Goal: Transaction & Acquisition: Book appointment/travel/reservation

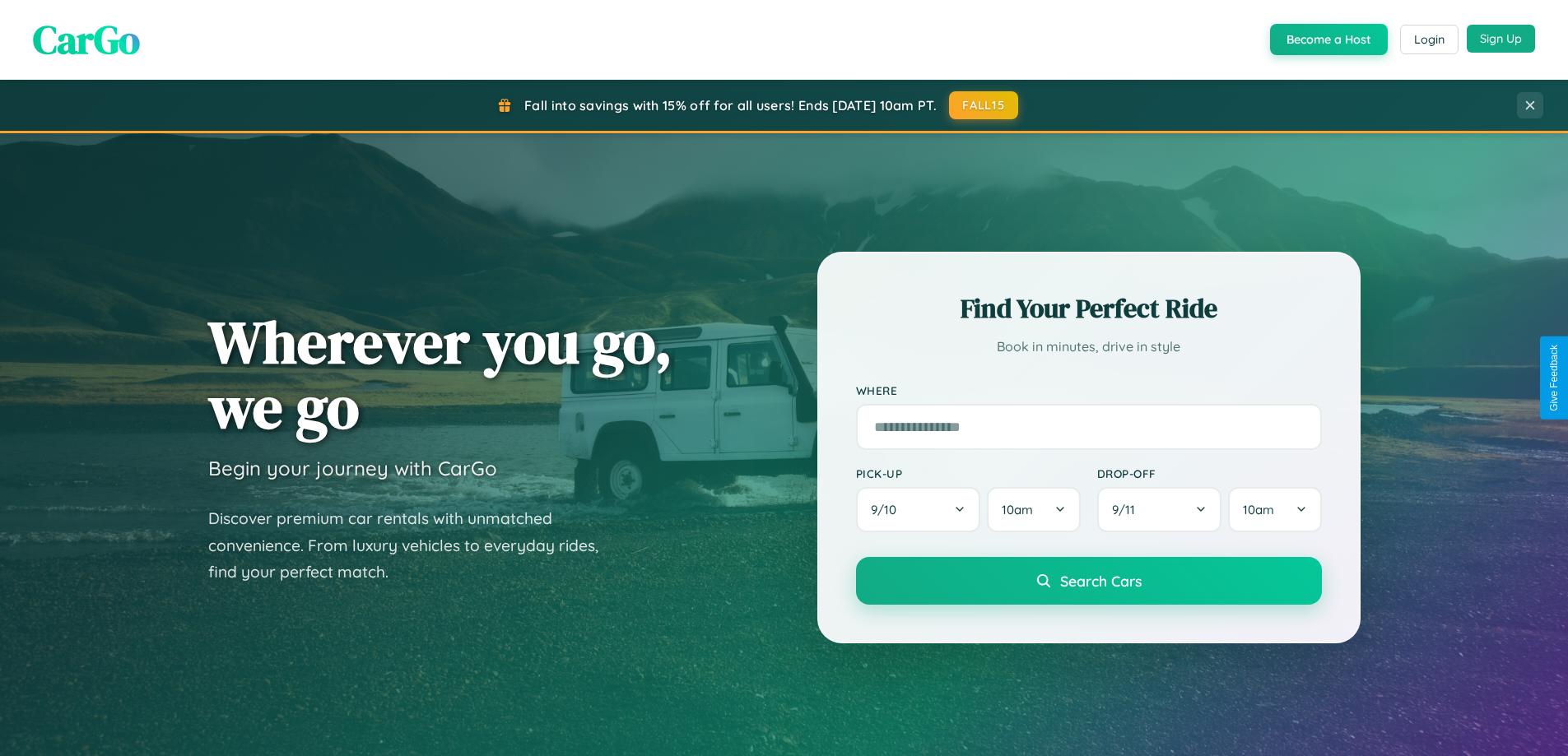
click at [1501, 39] on button "Sign Up" at bounding box center [1501, 38] width 68 height 28
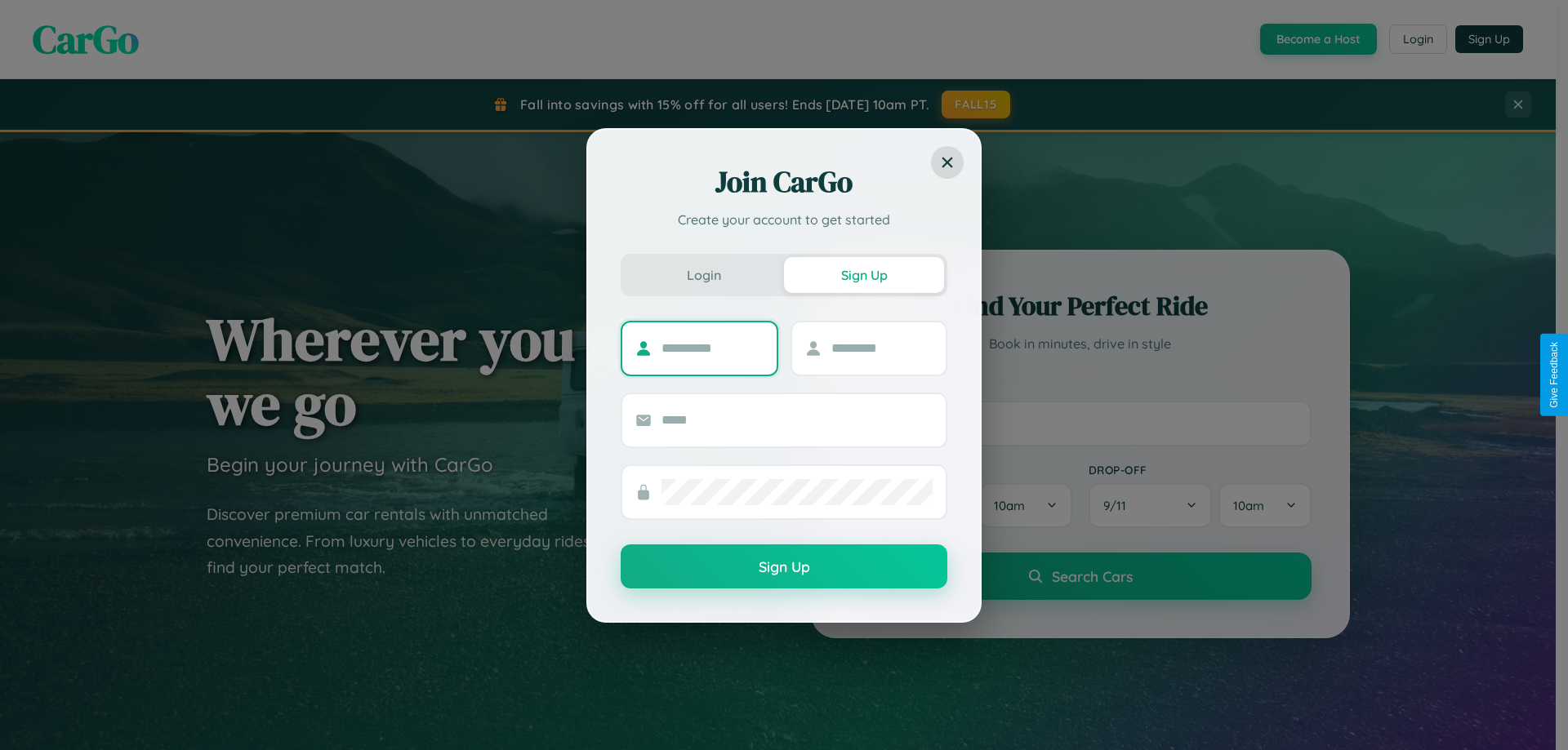
click at [712, 348] on input "text" at bounding box center [712, 348] width 102 height 26
type input "*********"
click at [882, 348] on input "text" at bounding box center [882, 348] width 102 height 26
type input "*****"
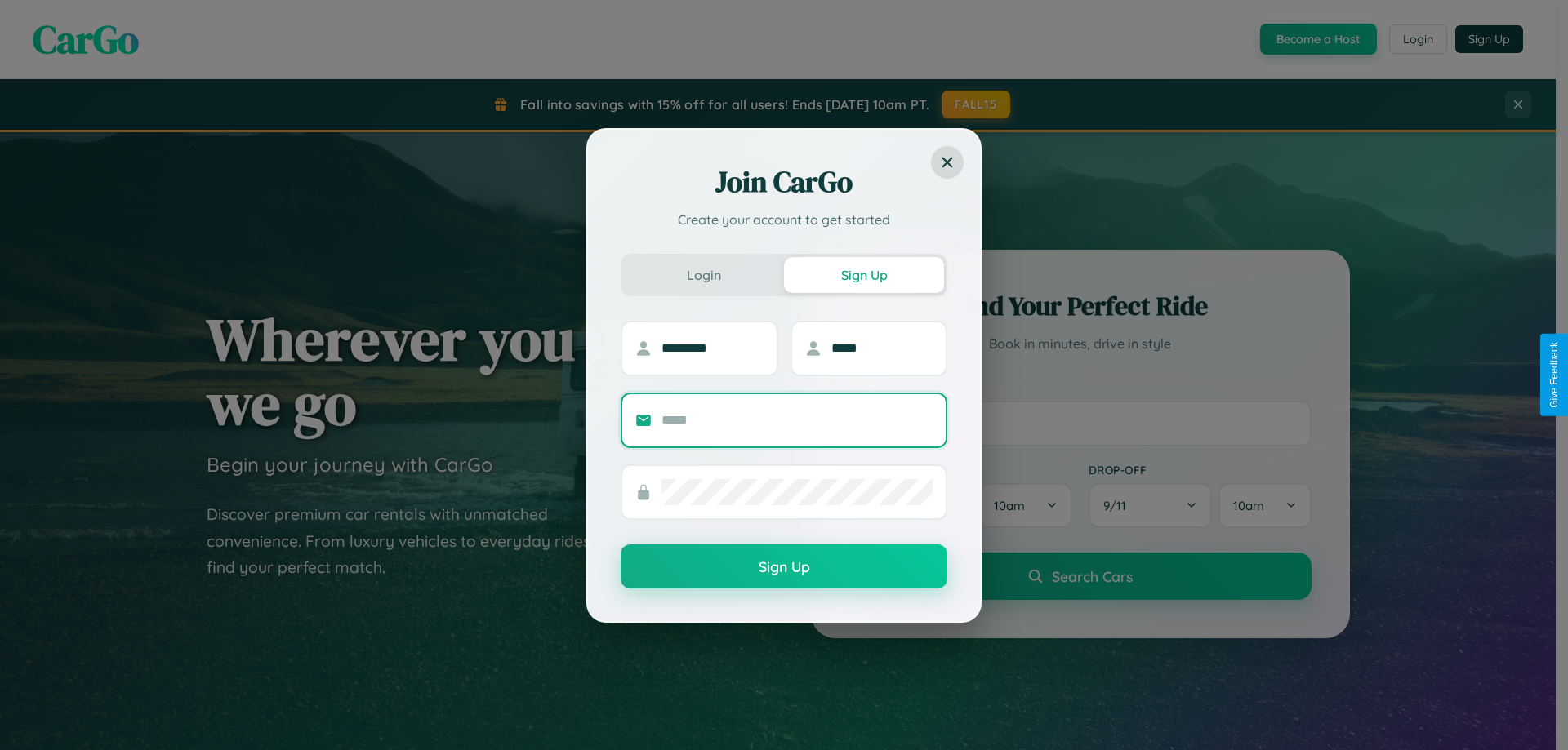
click at [797, 420] on input "text" at bounding box center [796, 420] width 271 height 26
type input "**********"
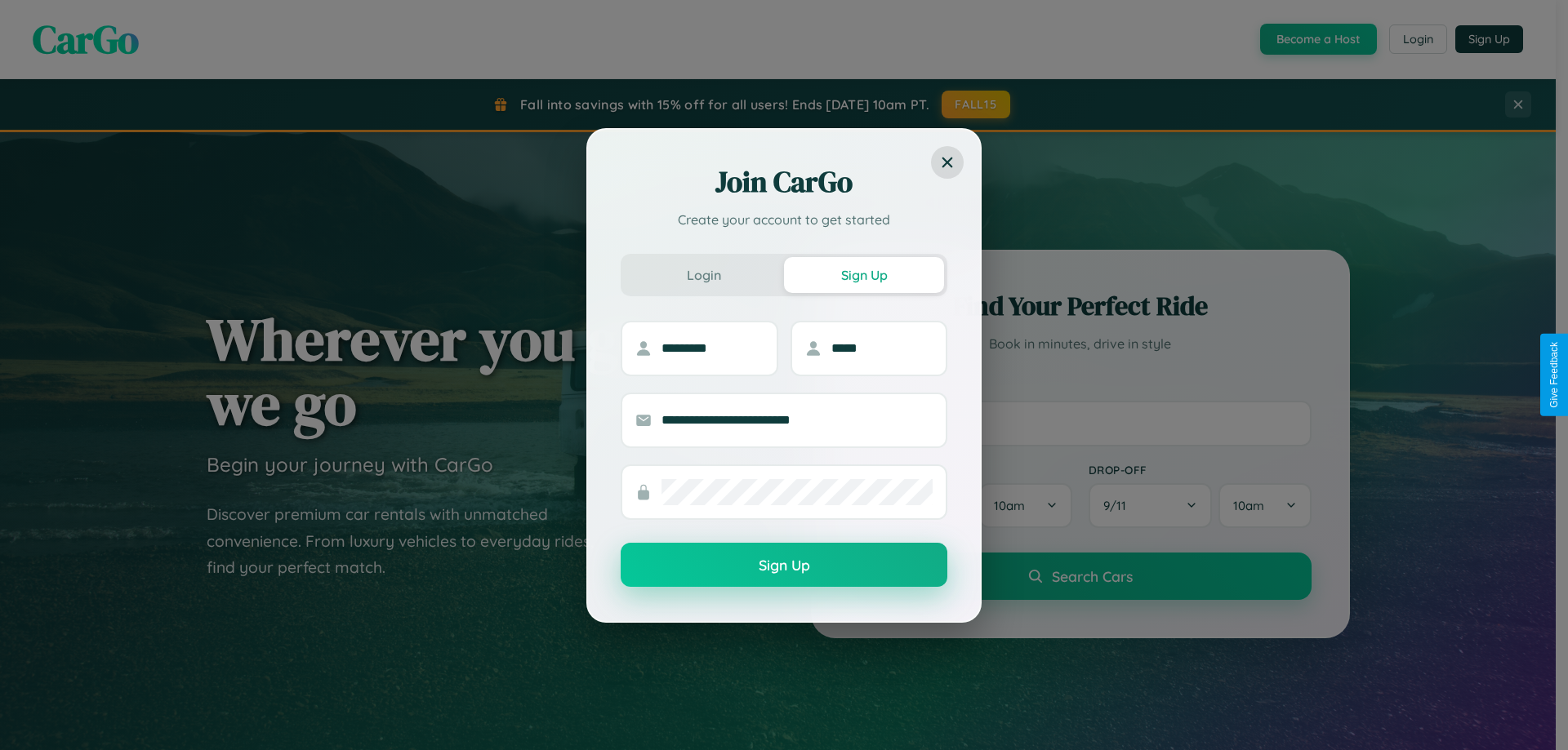
click at [784, 565] on button "Sign Up" at bounding box center [784, 565] width 327 height 44
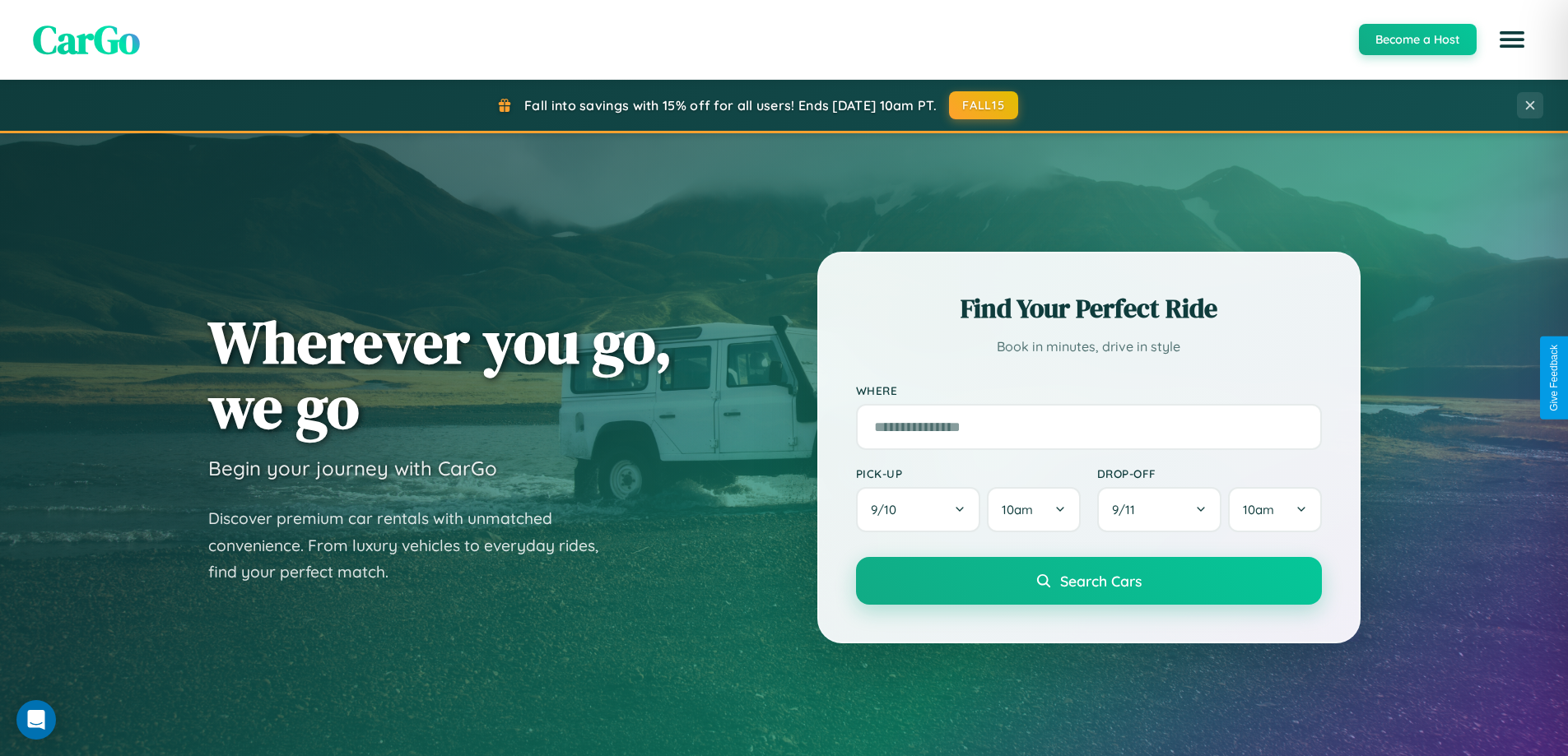
scroll to position [1132, 0]
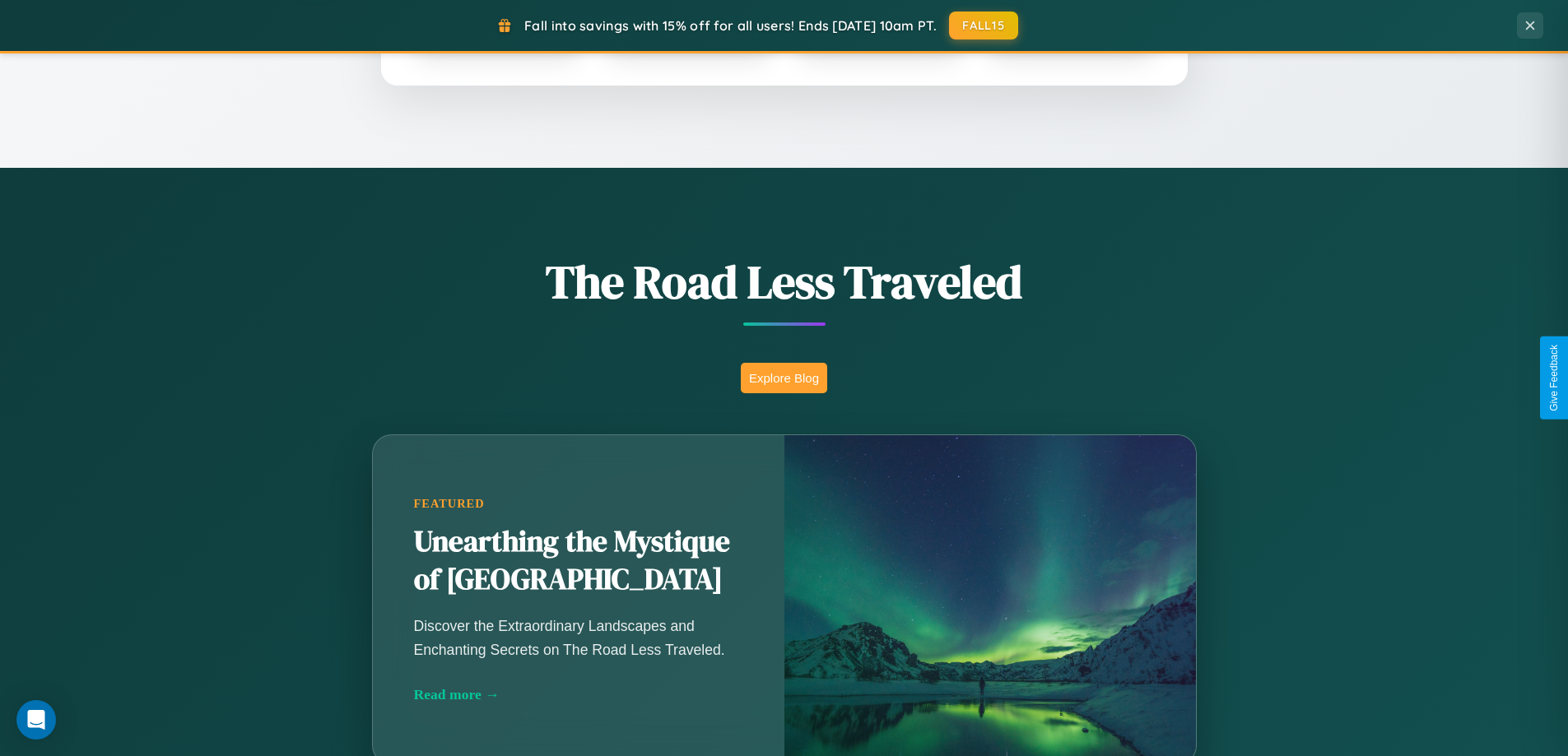
click at [784, 378] on button "Explore Blog" at bounding box center [784, 378] width 86 height 31
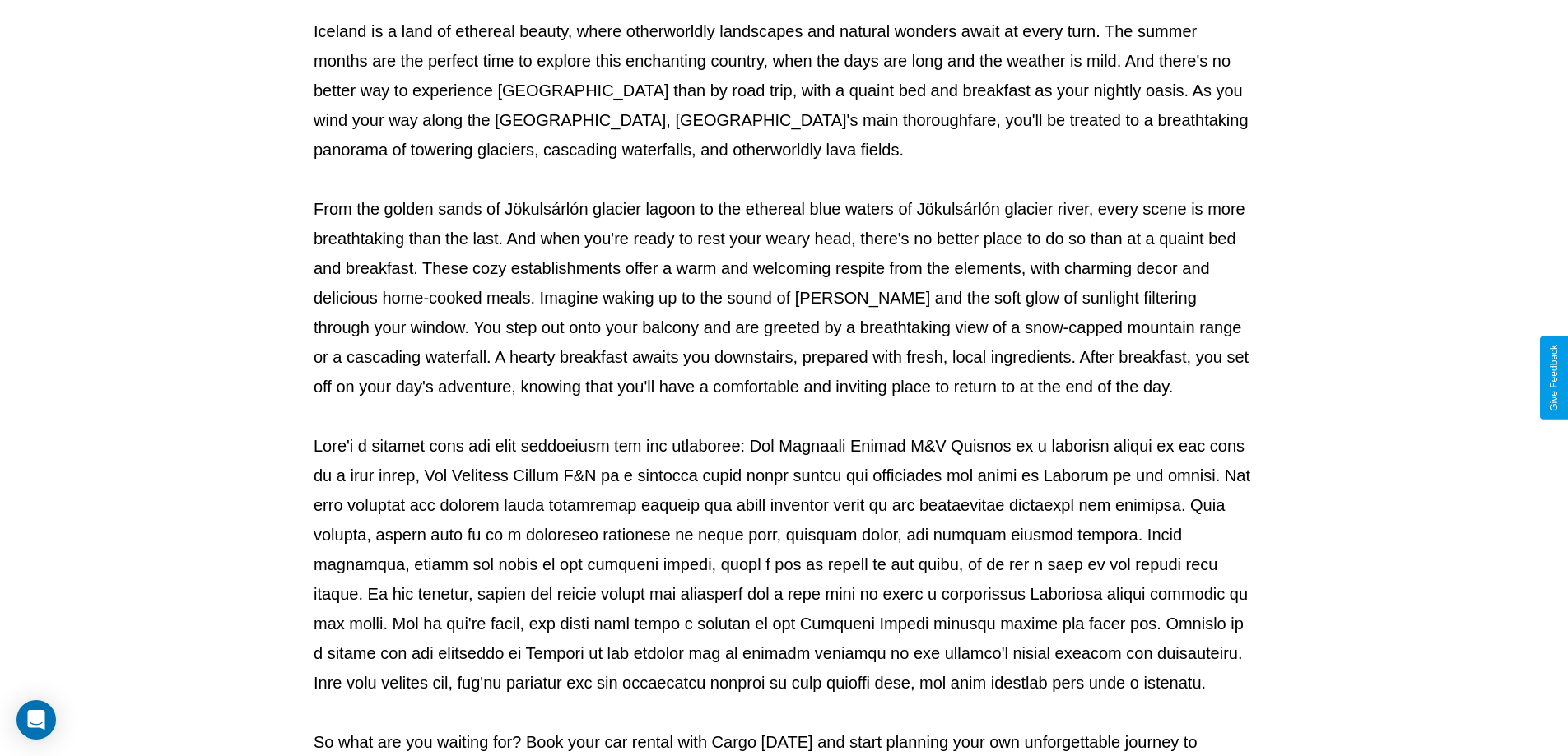
scroll to position [532, 0]
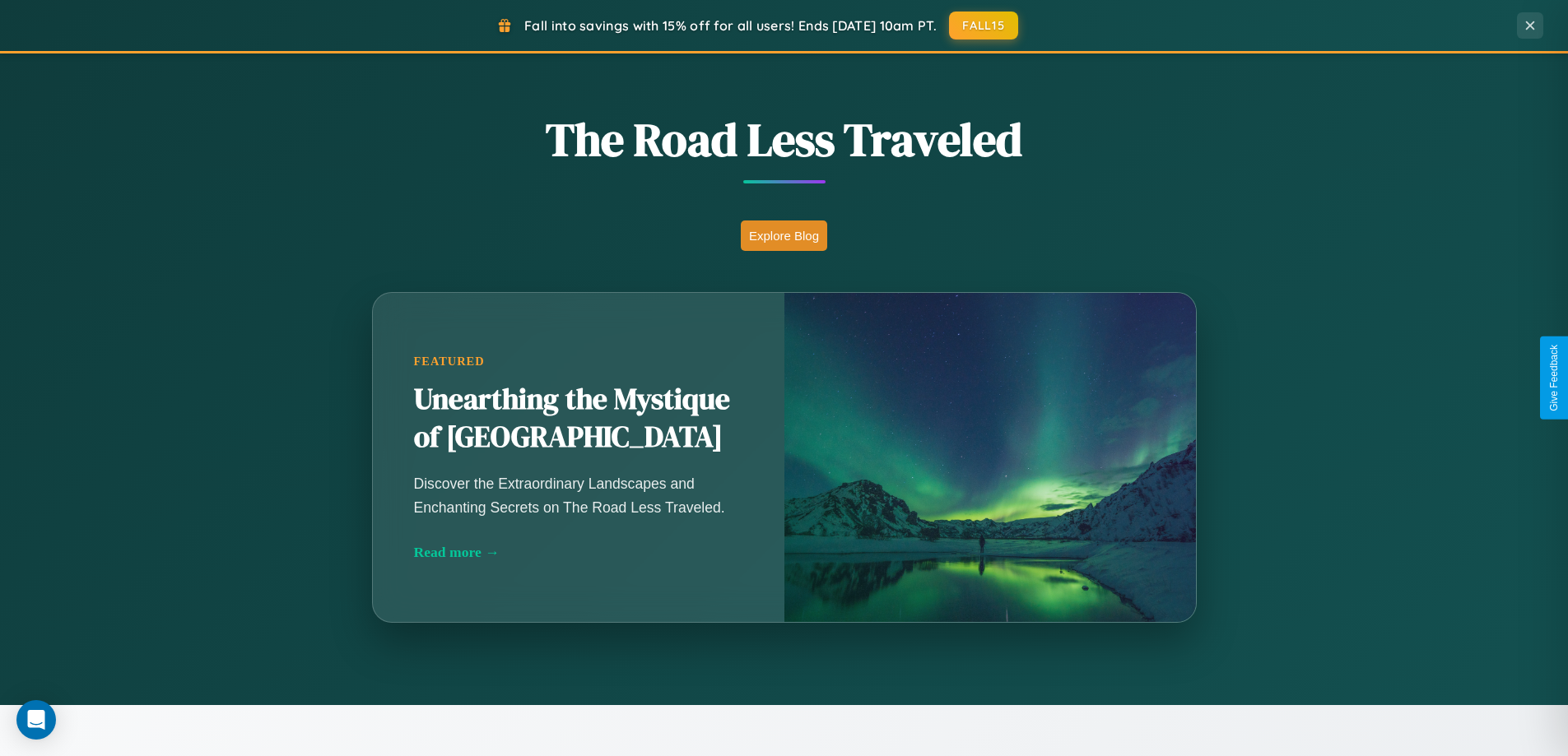
scroll to position [2644, 0]
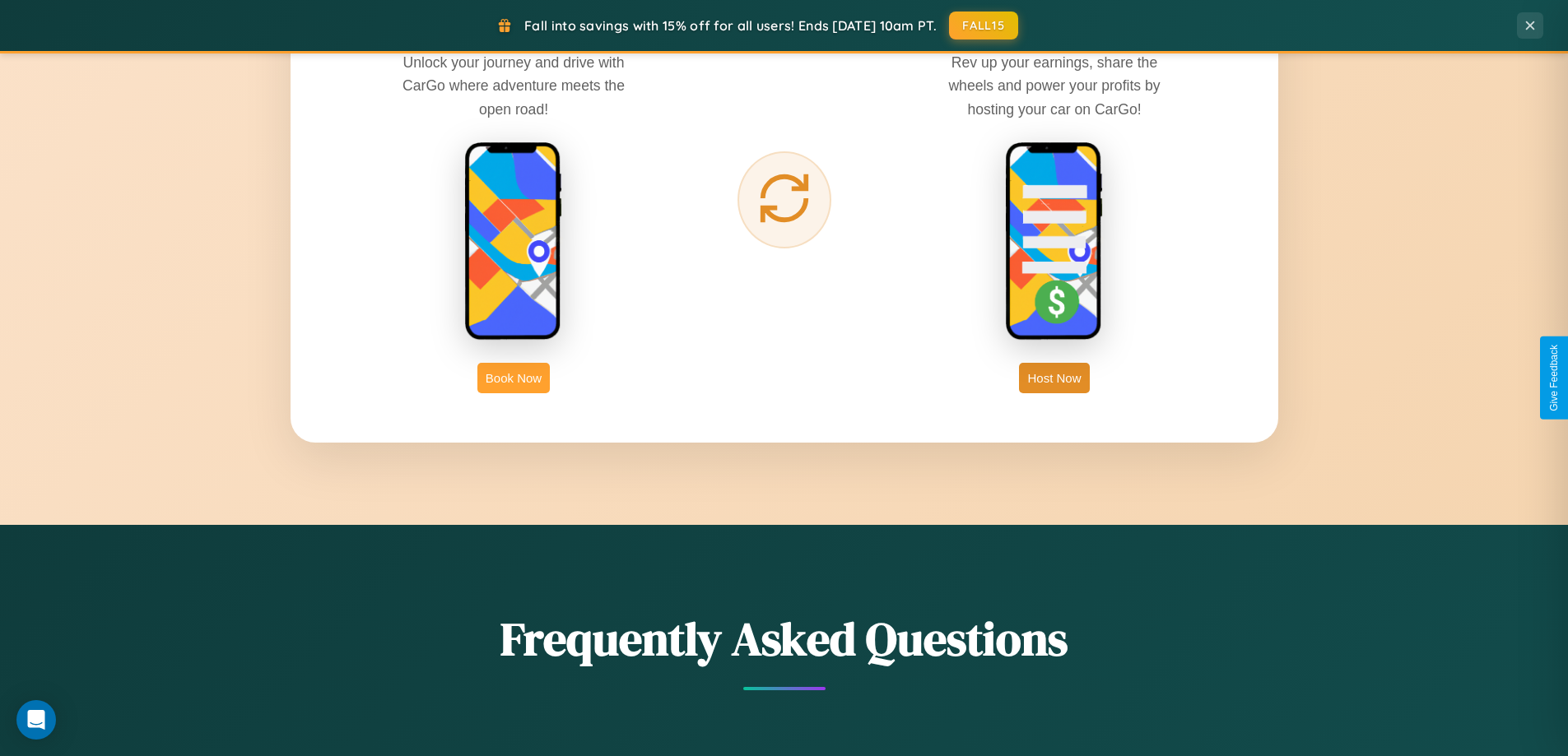
click at [514, 378] on button "Book Now" at bounding box center [514, 378] width 73 height 31
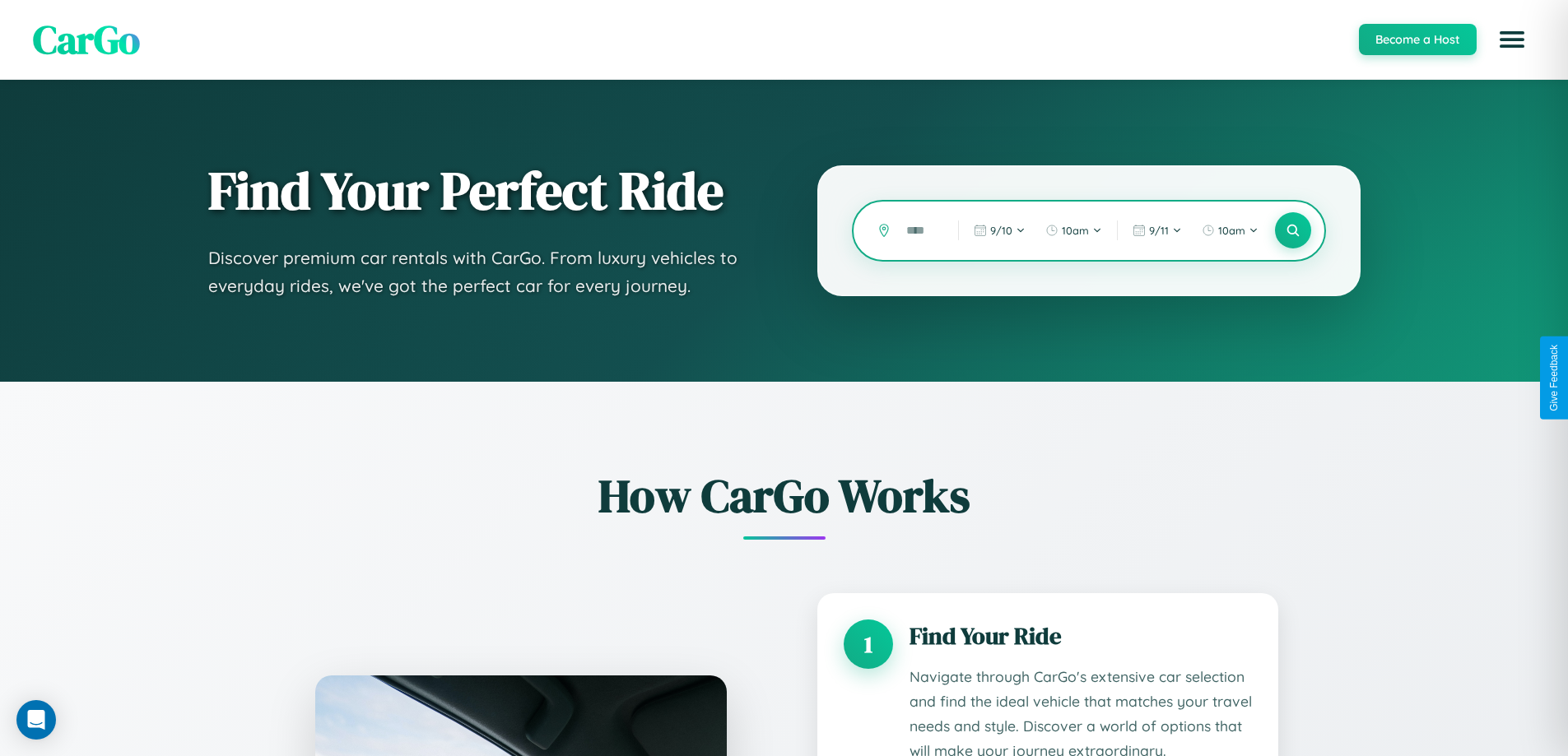
click at [920, 230] on input "text" at bounding box center [920, 231] width 44 height 29
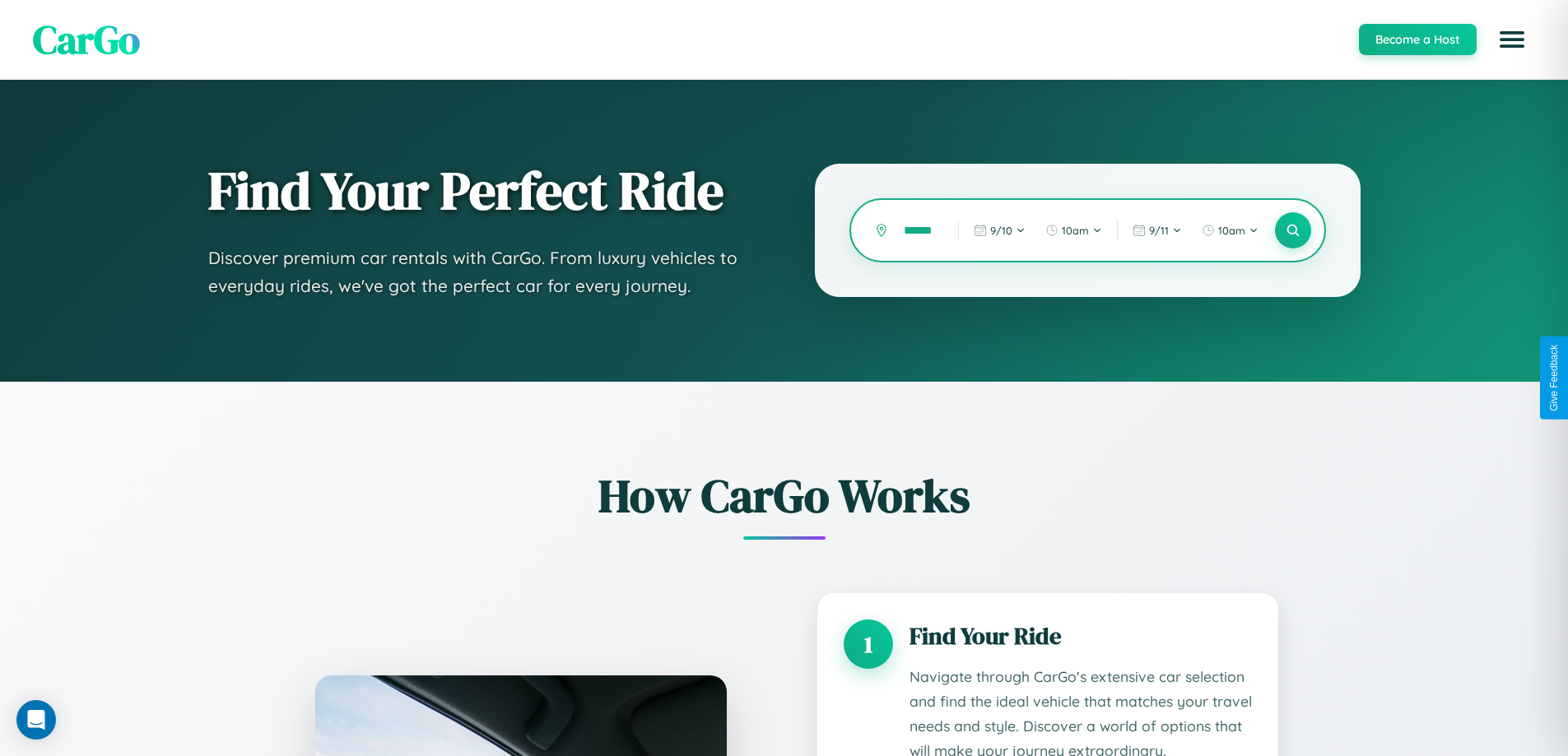
scroll to position [0, 10]
type input "******"
click at [1292, 230] on icon at bounding box center [1292, 230] width 15 height 15
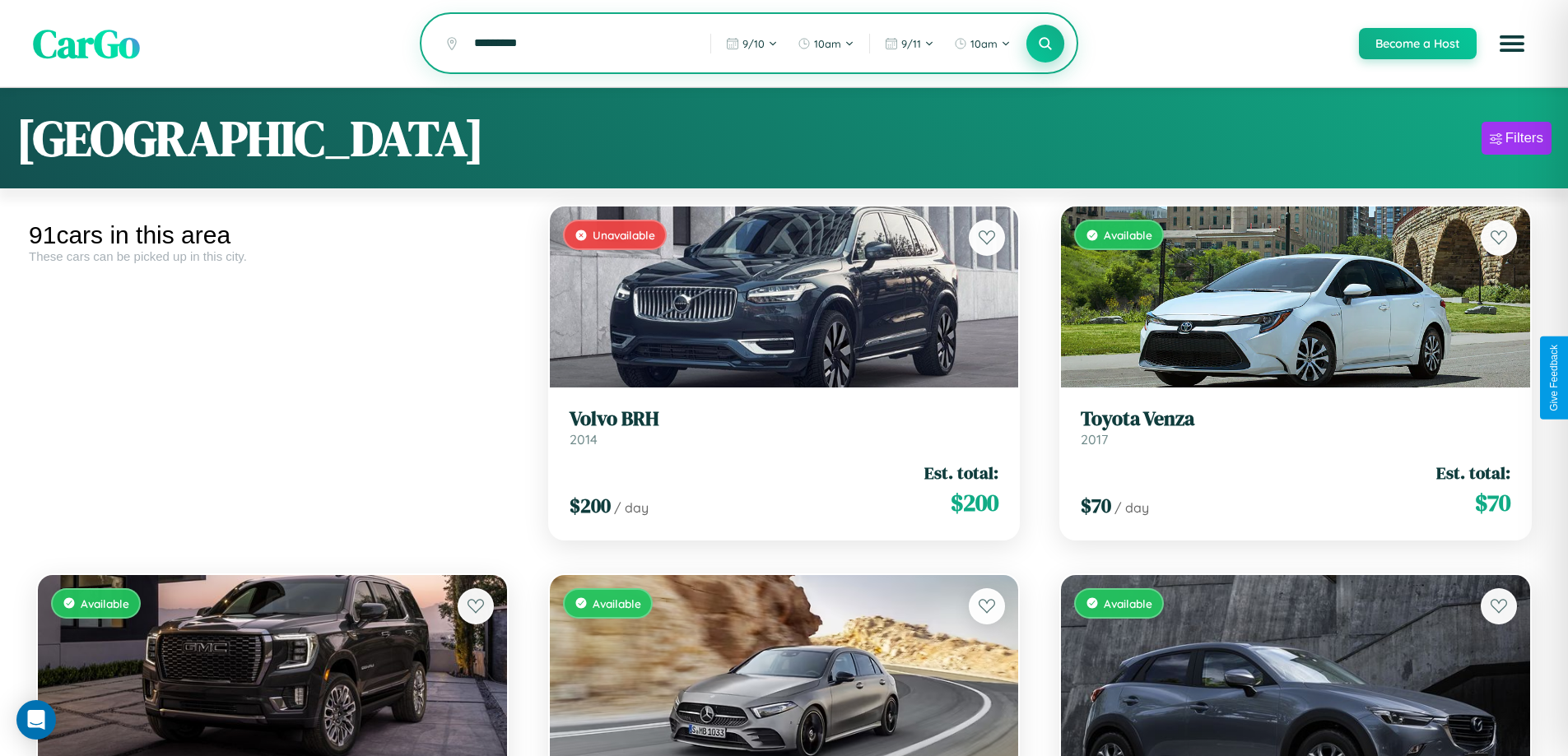
click at [1045, 44] on icon at bounding box center [1046, 43] width 15 height 15
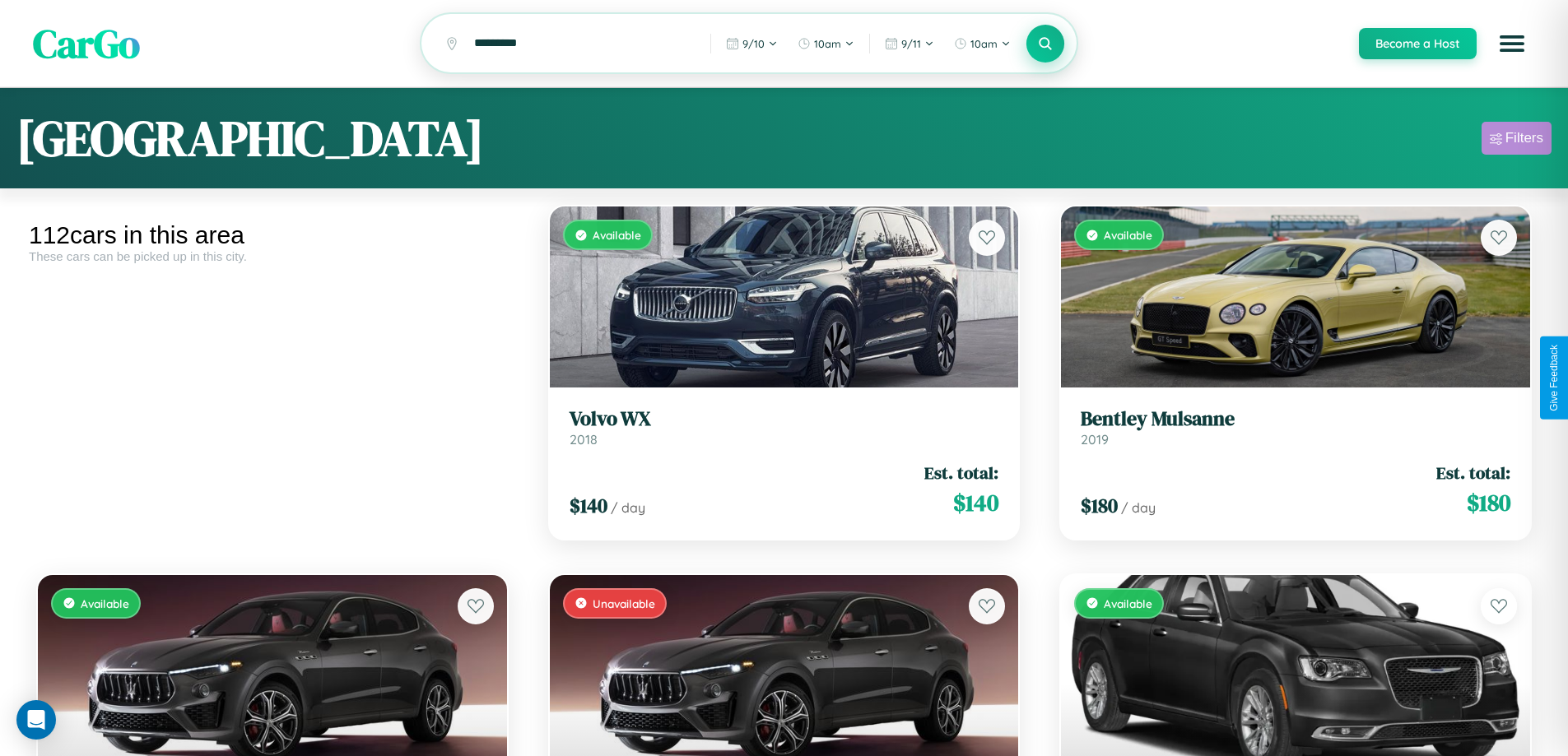
click at [1516, 141] on div "Filters" at bounding box center [1524, 138] width 38 height 16
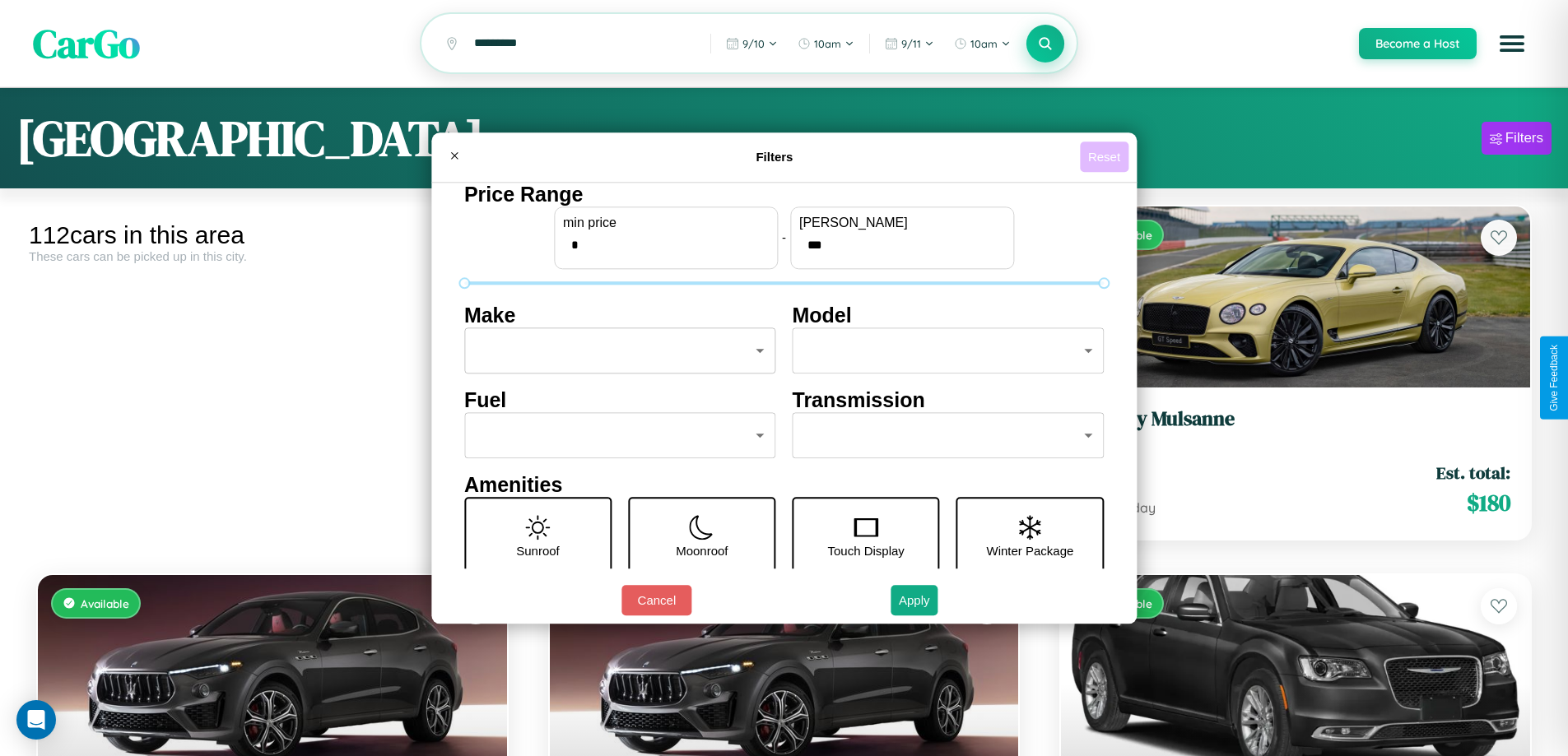
click at [1106, 156] on button "Reset" at bounding box center [1105, 157] width 49 height 31
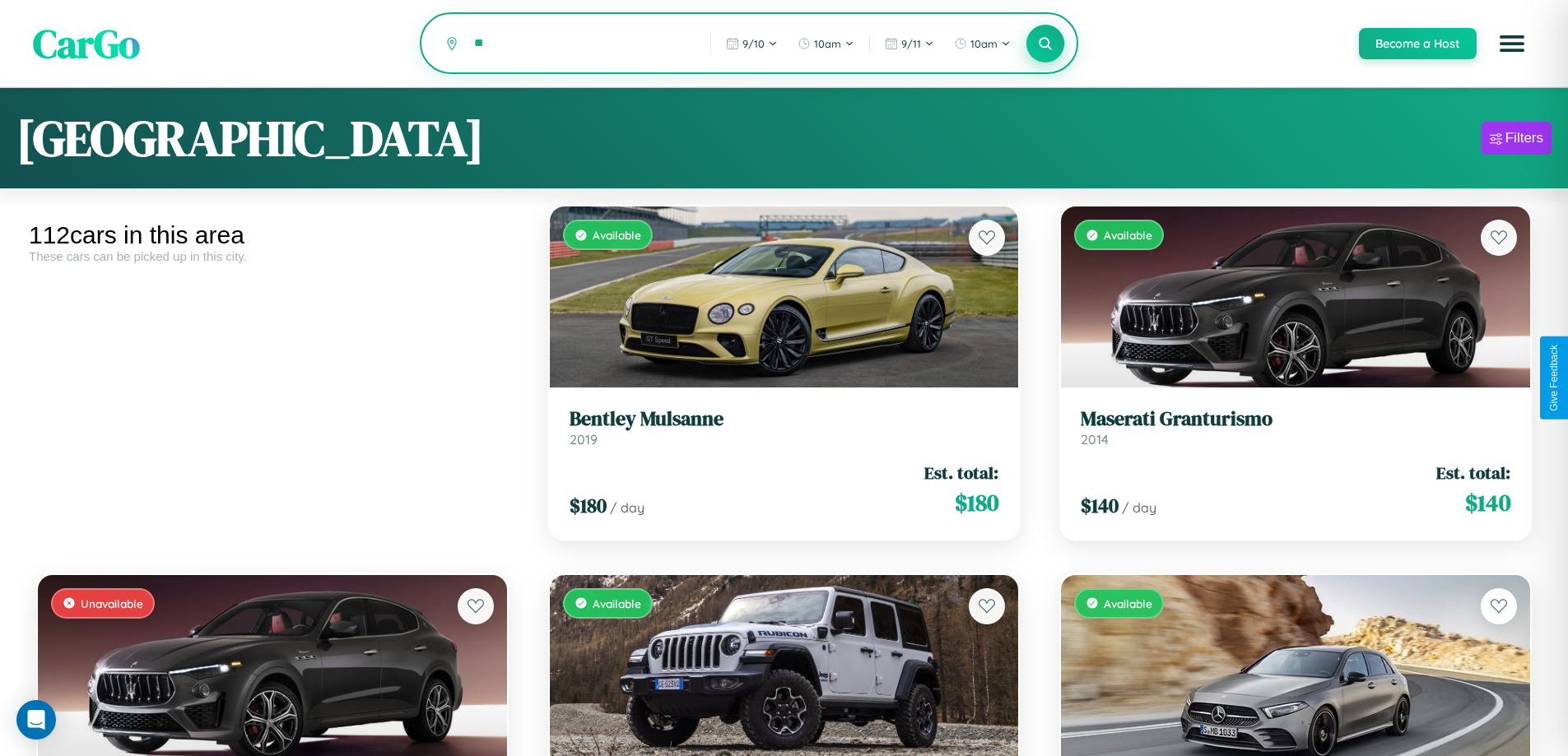
type input "*"
type input "******"
click at [1045, 44] on icon at bounding box center [1046, 43] width 15 height 15
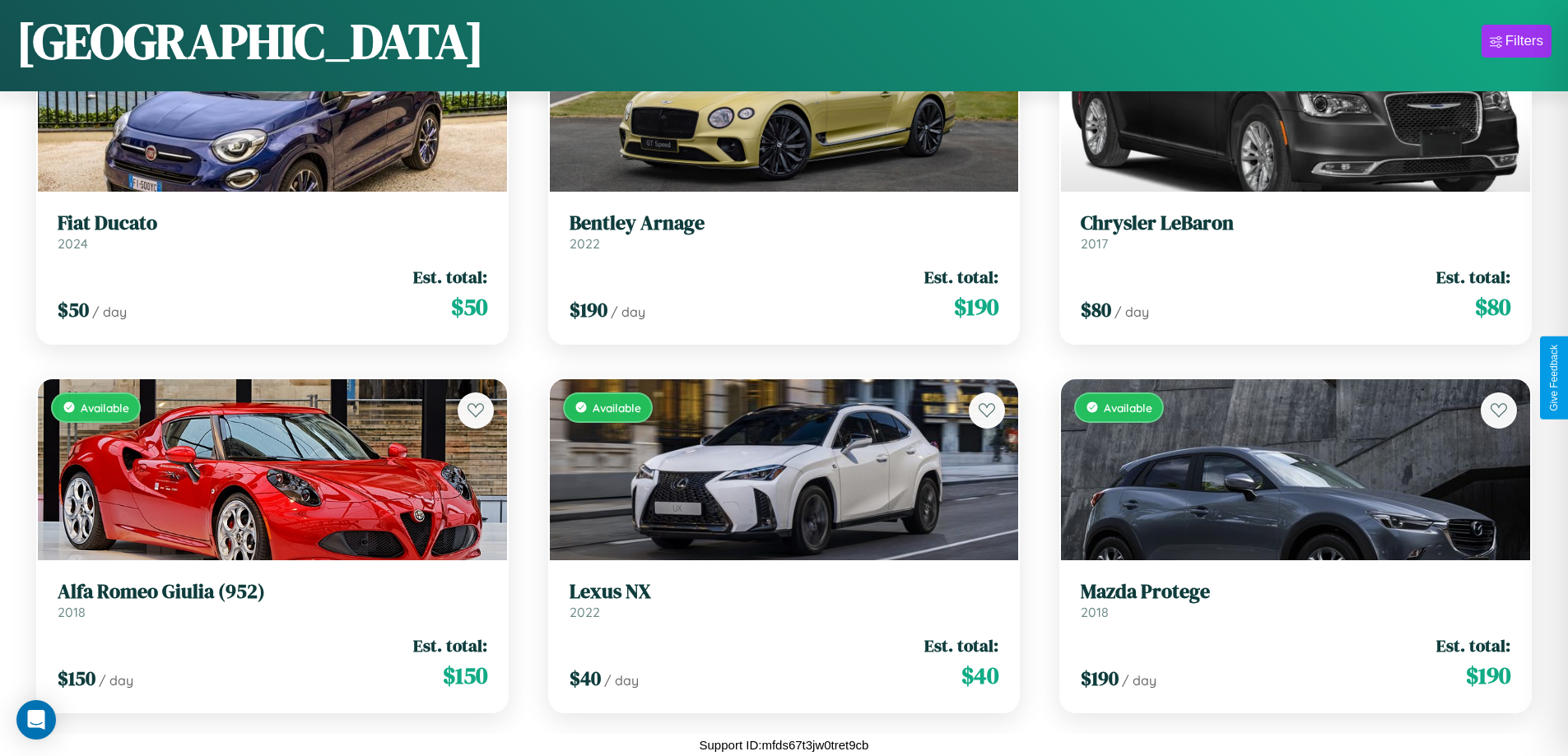
scroll to position [4285, 0]
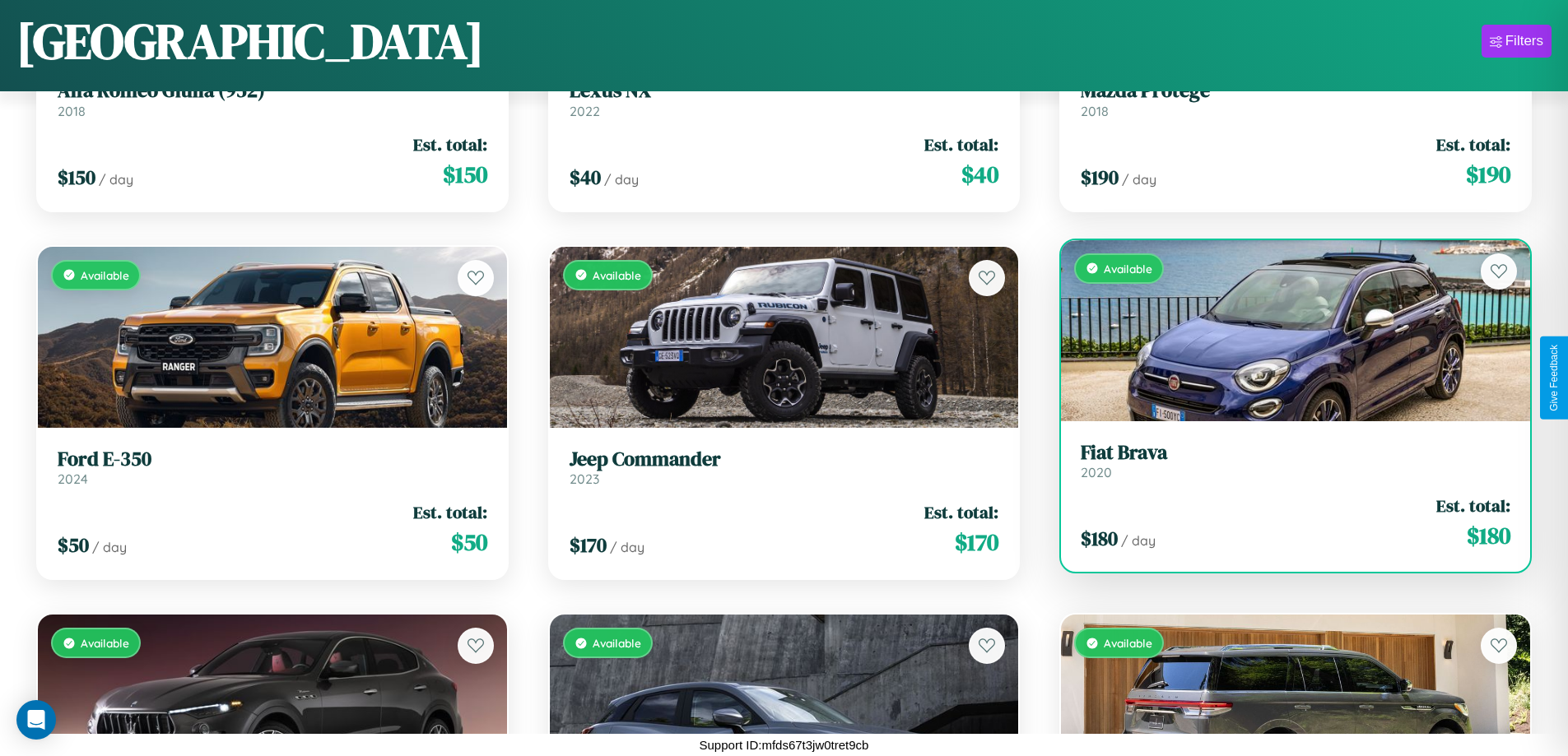
click at [1285, 460] on h3 "Fiat Brava" at bounding box center [1296, 453] width 430 height 24
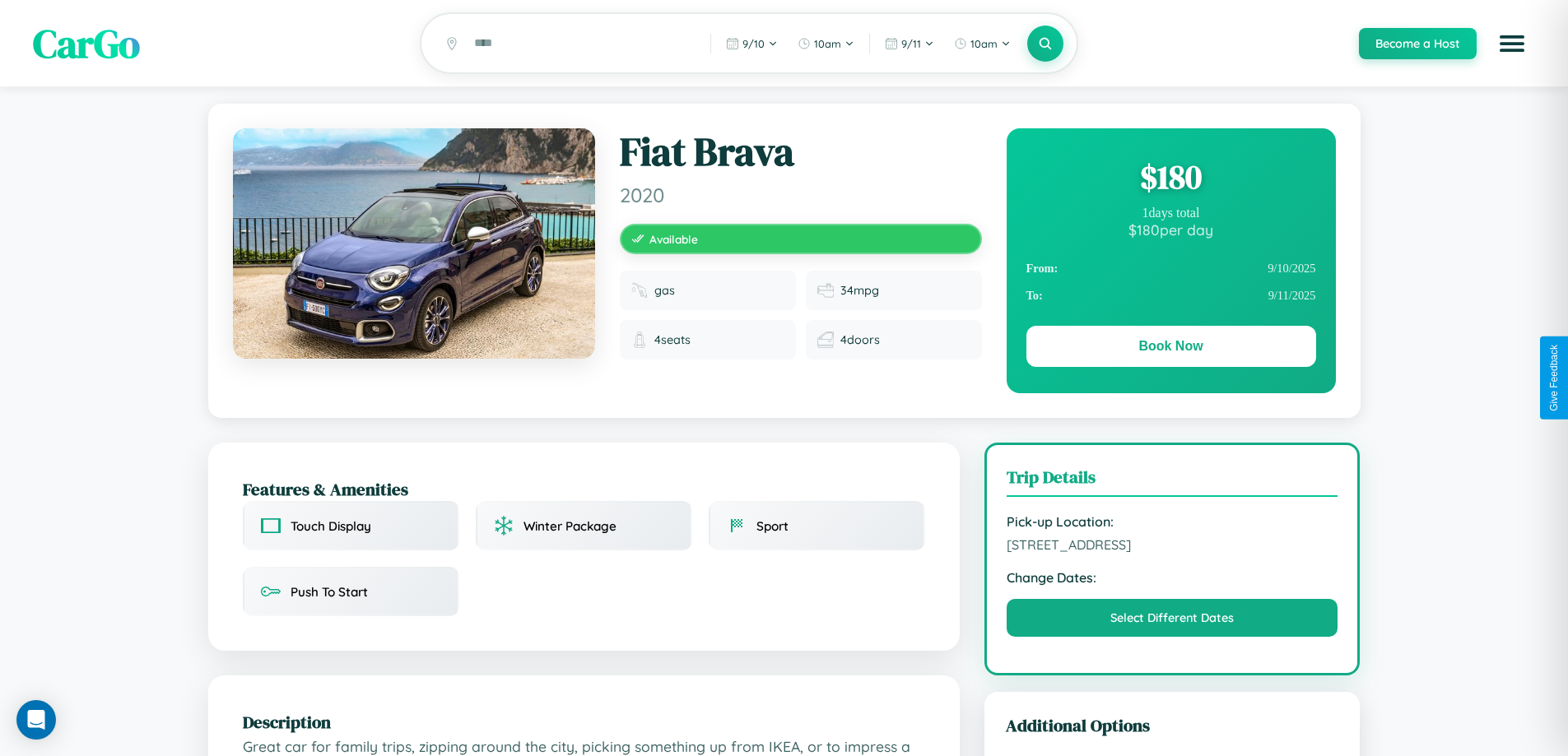
scroll to position [178, 0]
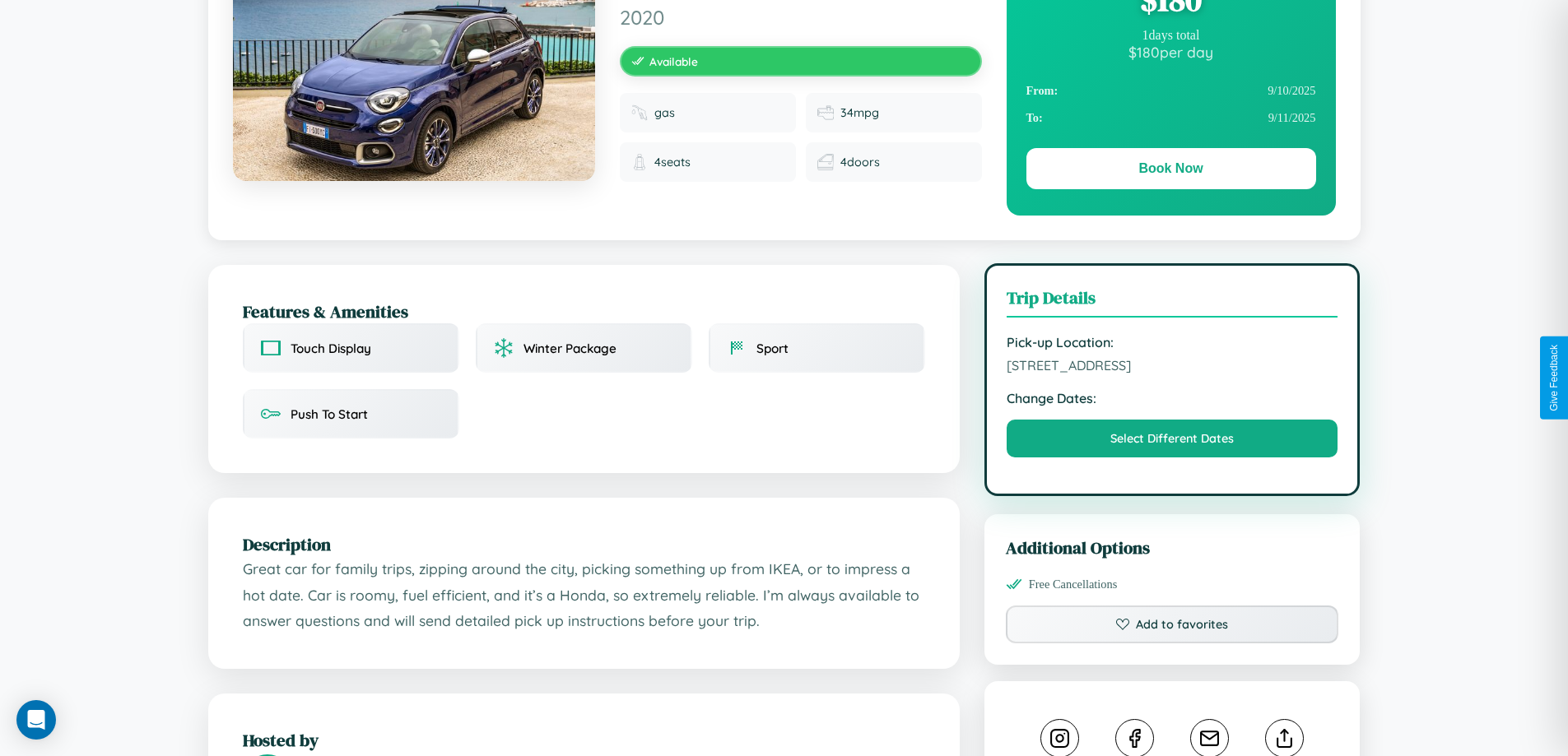
click at [1173, 373] on span "[STREET_ADDRESS]" at bounding box center [1173, 365] width 332 height 16
click at [1173, 373] on span "3103 Hillside Avenue Mumbai Maharashtra 30450 India" at bounding box center [1173, 365] width 332 height 16
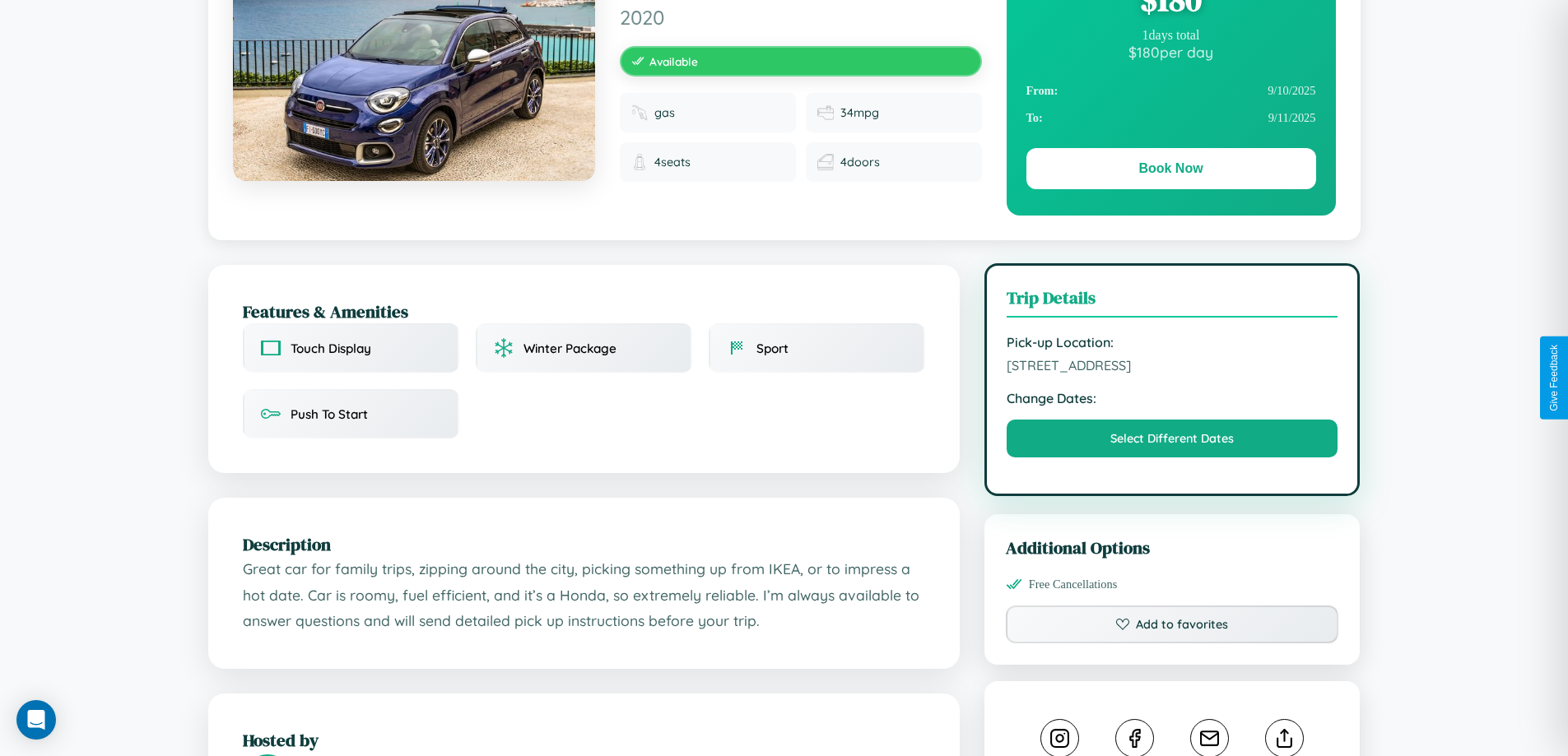
click at [1173, 373] on span "3103 Hillside Avenue Mumbai Maharashtra 30450 India" at bounding box center [1173, 365] width 332 height 16
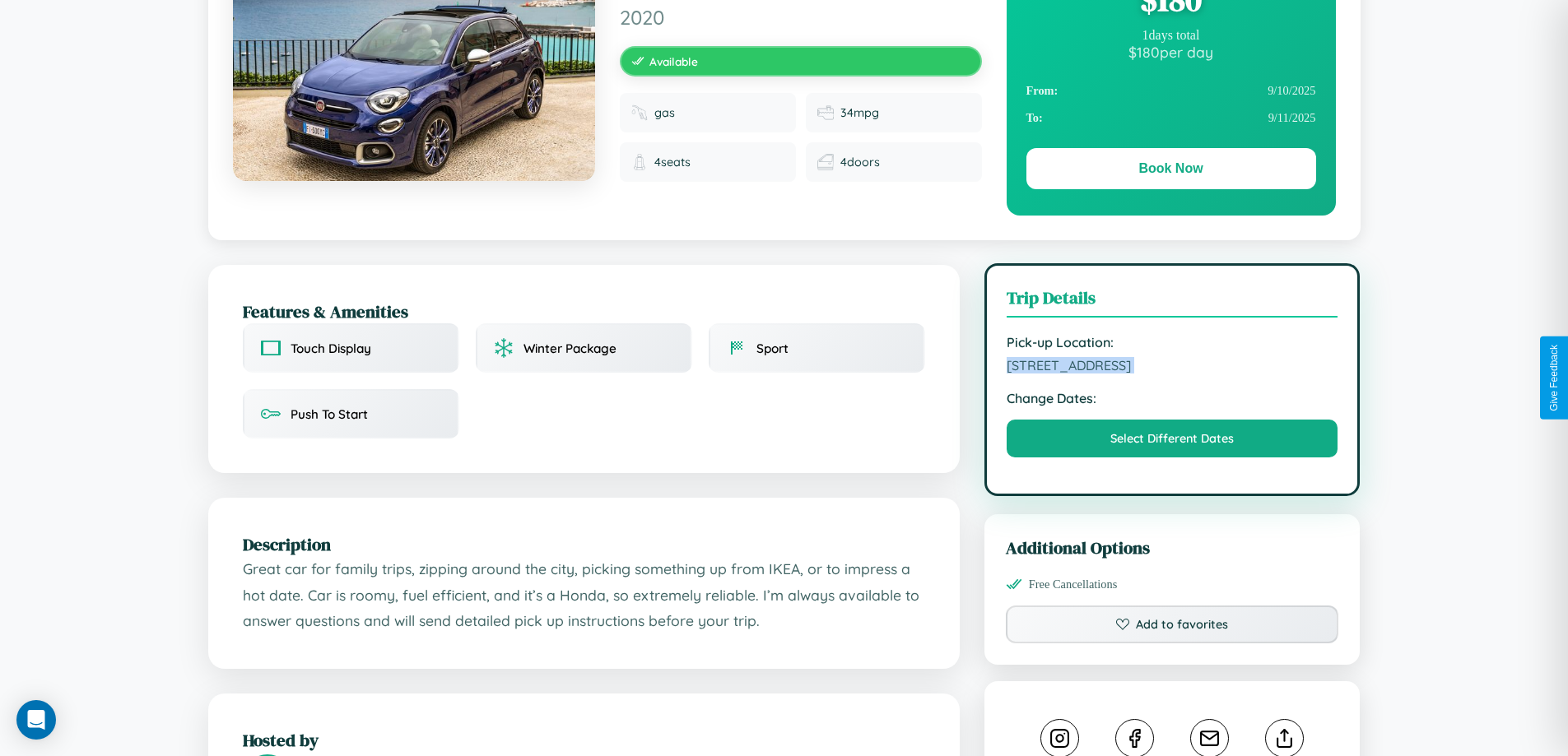
click at [1173, 373] on span "3103 Hillside Avenue Mumbai Maharashtra 30450 India" at bounding box center [1173, 365] width 332 height 16
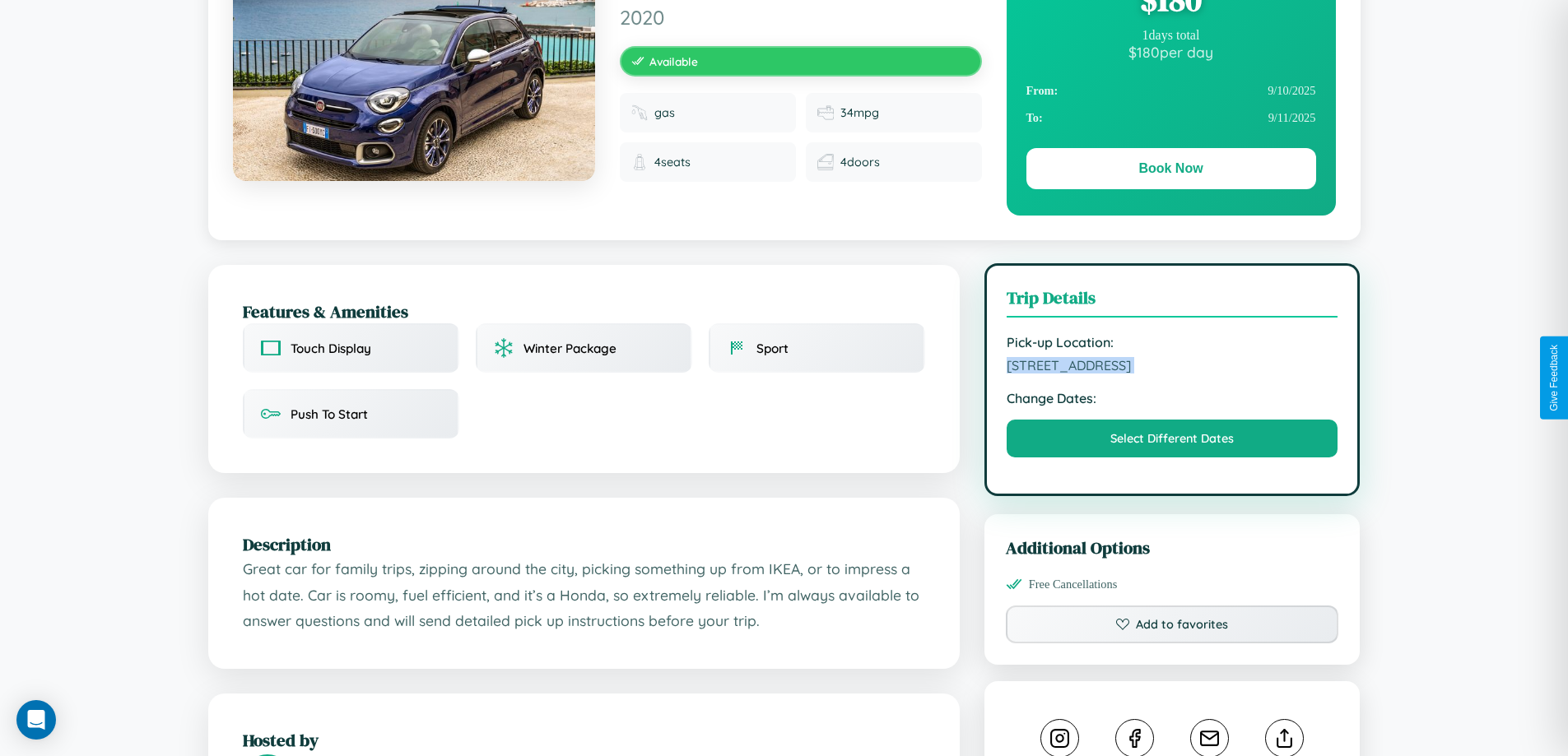
click at [1173, 373] on span "3103 Hillside Avenue Mumbai Maharashtra 30450 India" at bounding box center [1173, 365] width 332 height 16
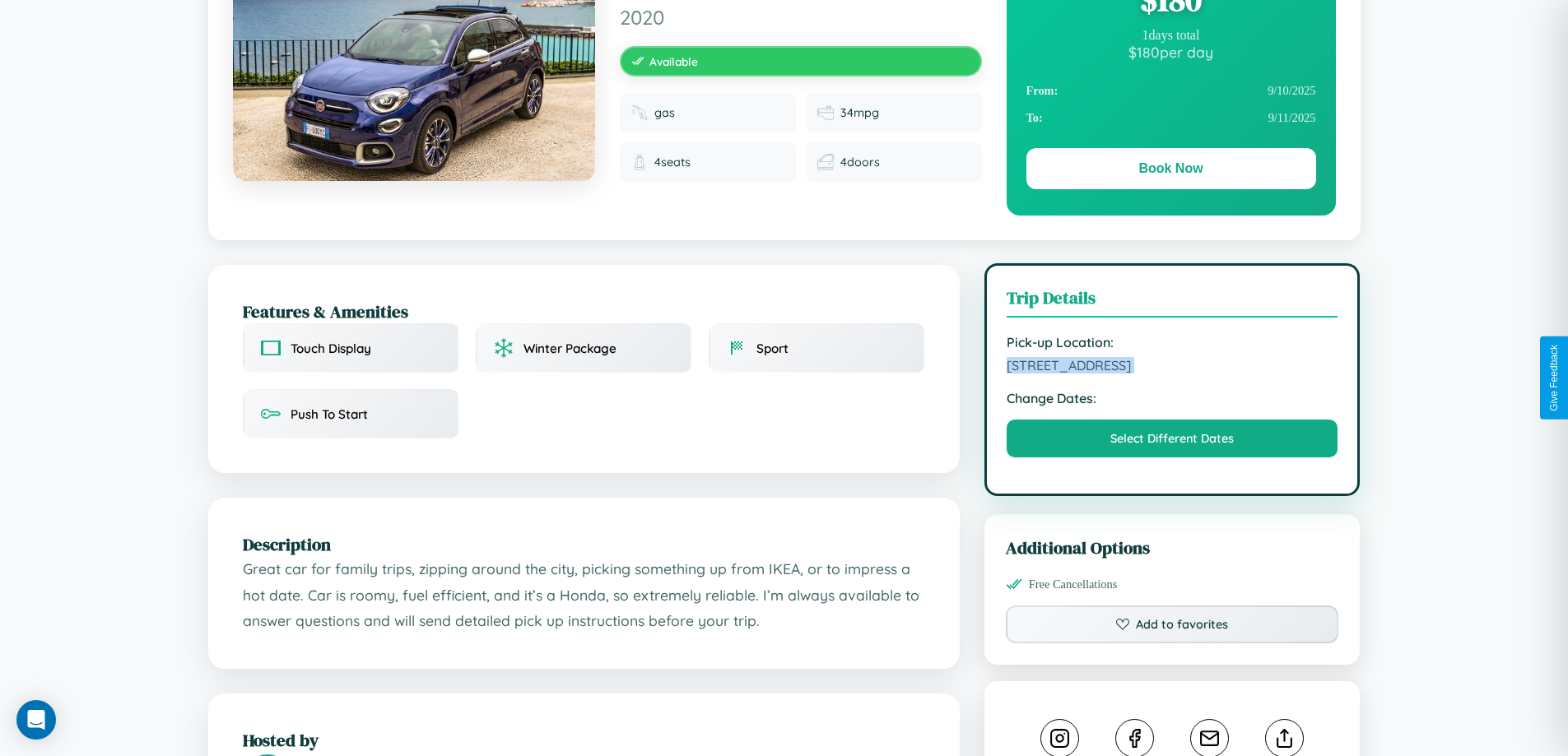
click at [1173, 373] on span "3103 Hillside Avenue Mumbai Maharashtra 30450 India" at bounding box center [1173, 365] width 332 height 16
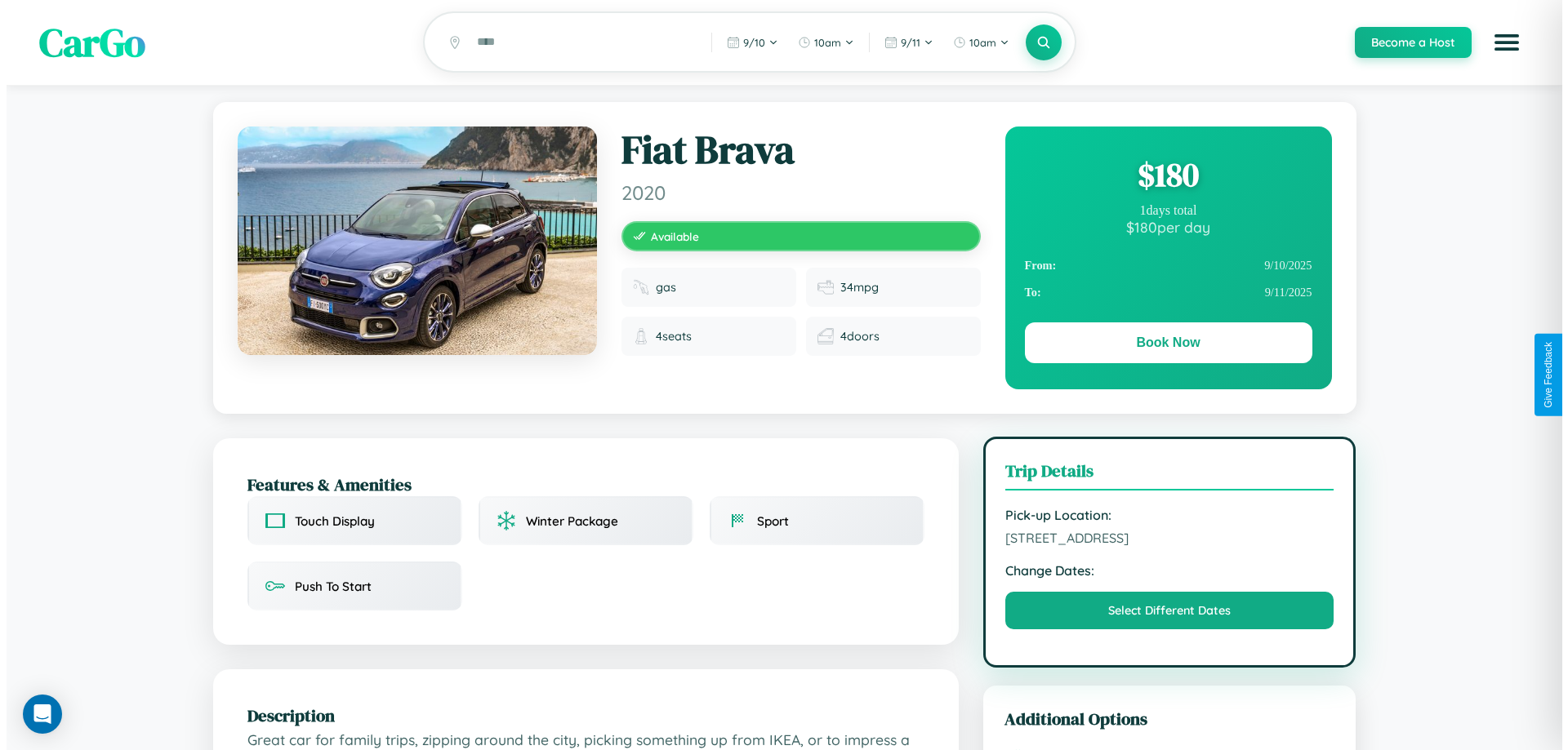
scroll to position [0, 0]
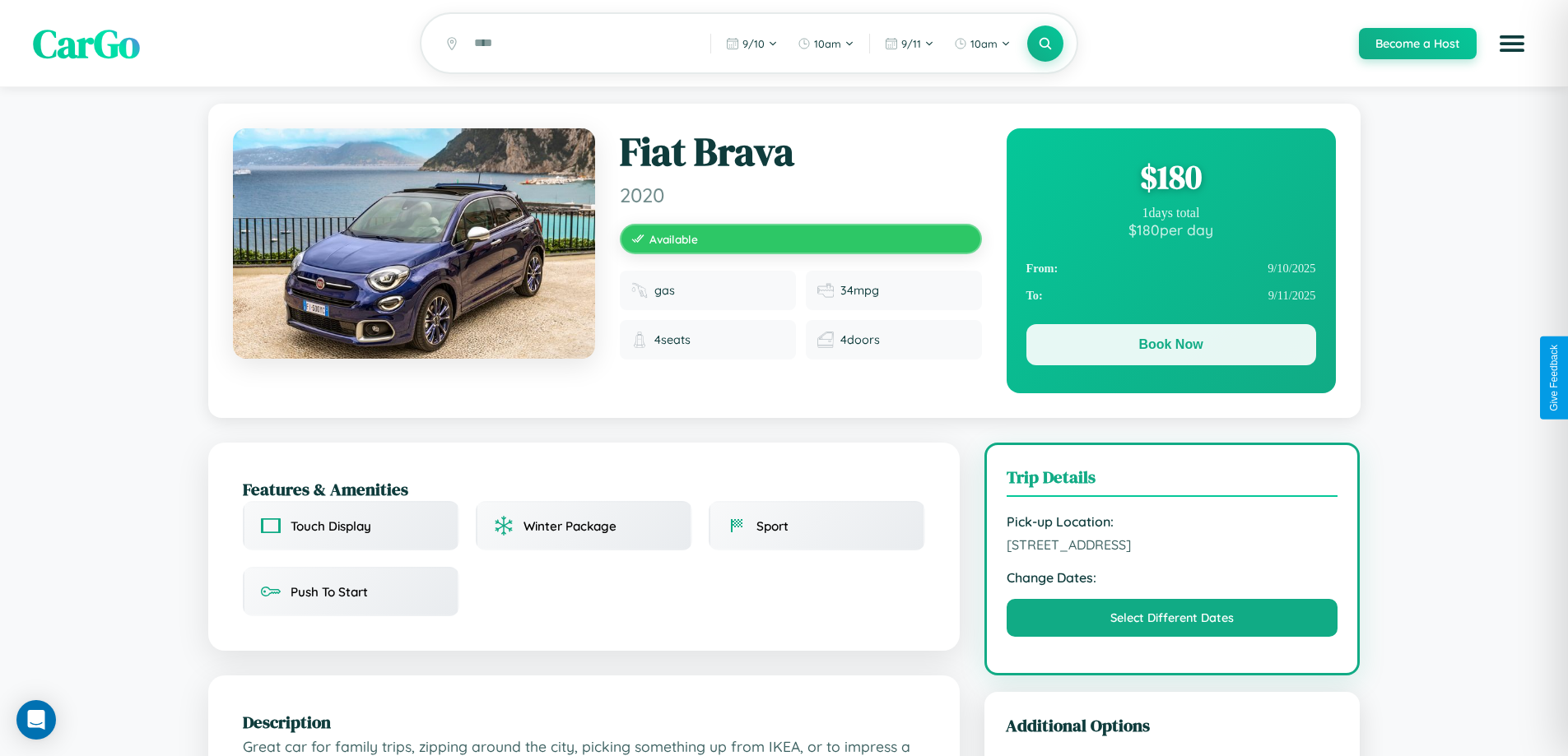
click at [1171, 349] on button "Book Now" at bounding box center [1172, 344] width 290 height 41
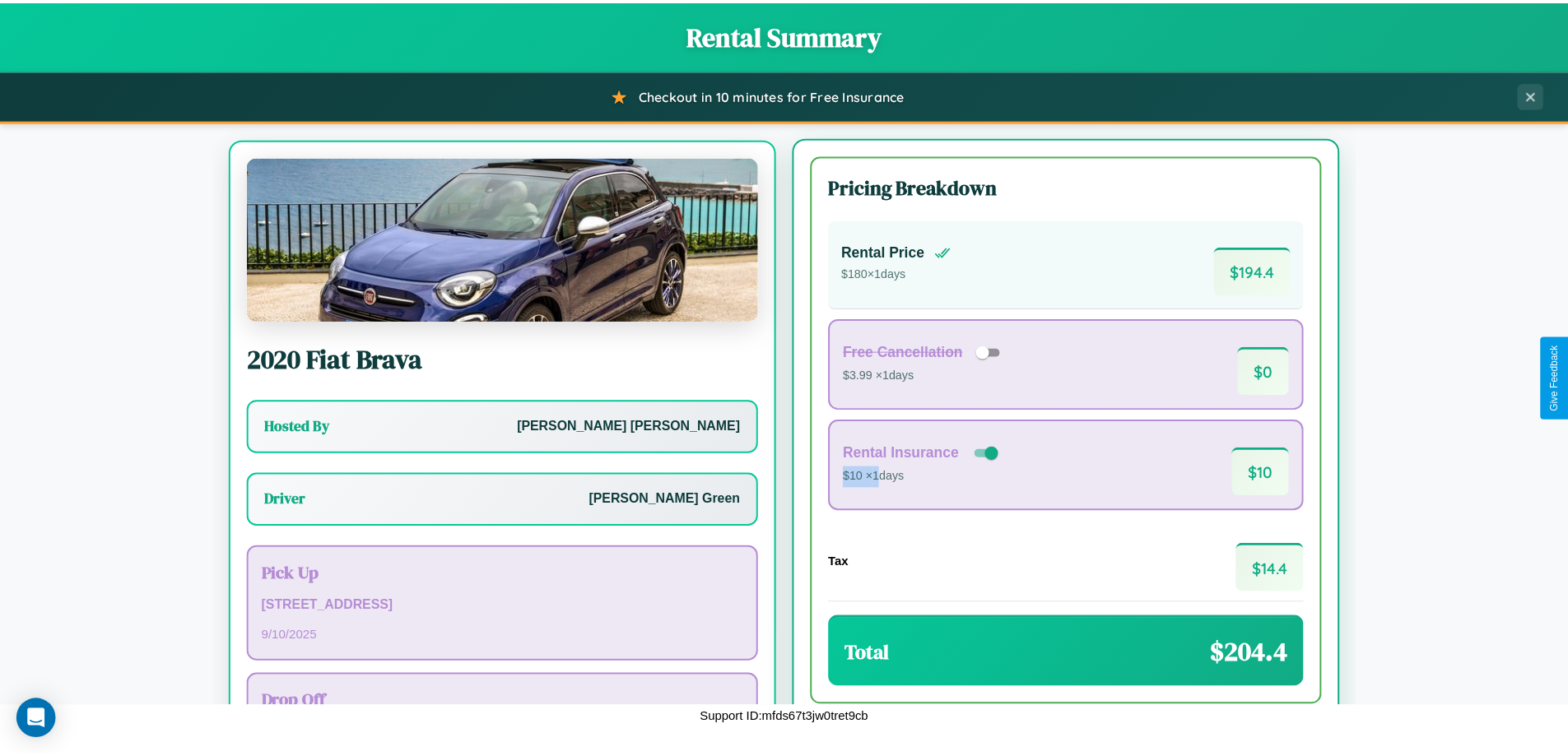
scroll to position [76, 0]
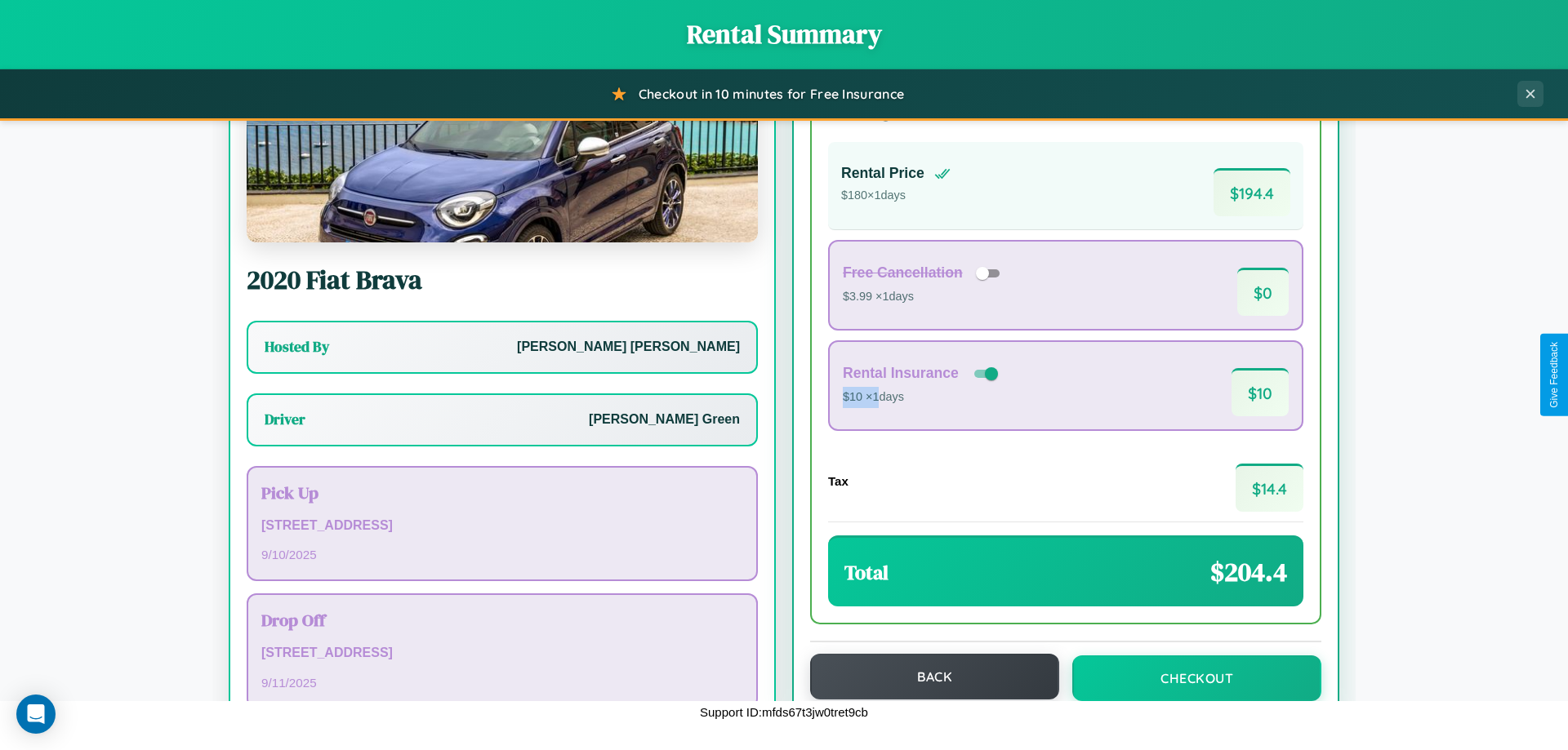
click at [927, 677] on button "Back" at bounding box center [935, 676] width 249 height 46
